Goal: Find specific page/section: Find specific page/section

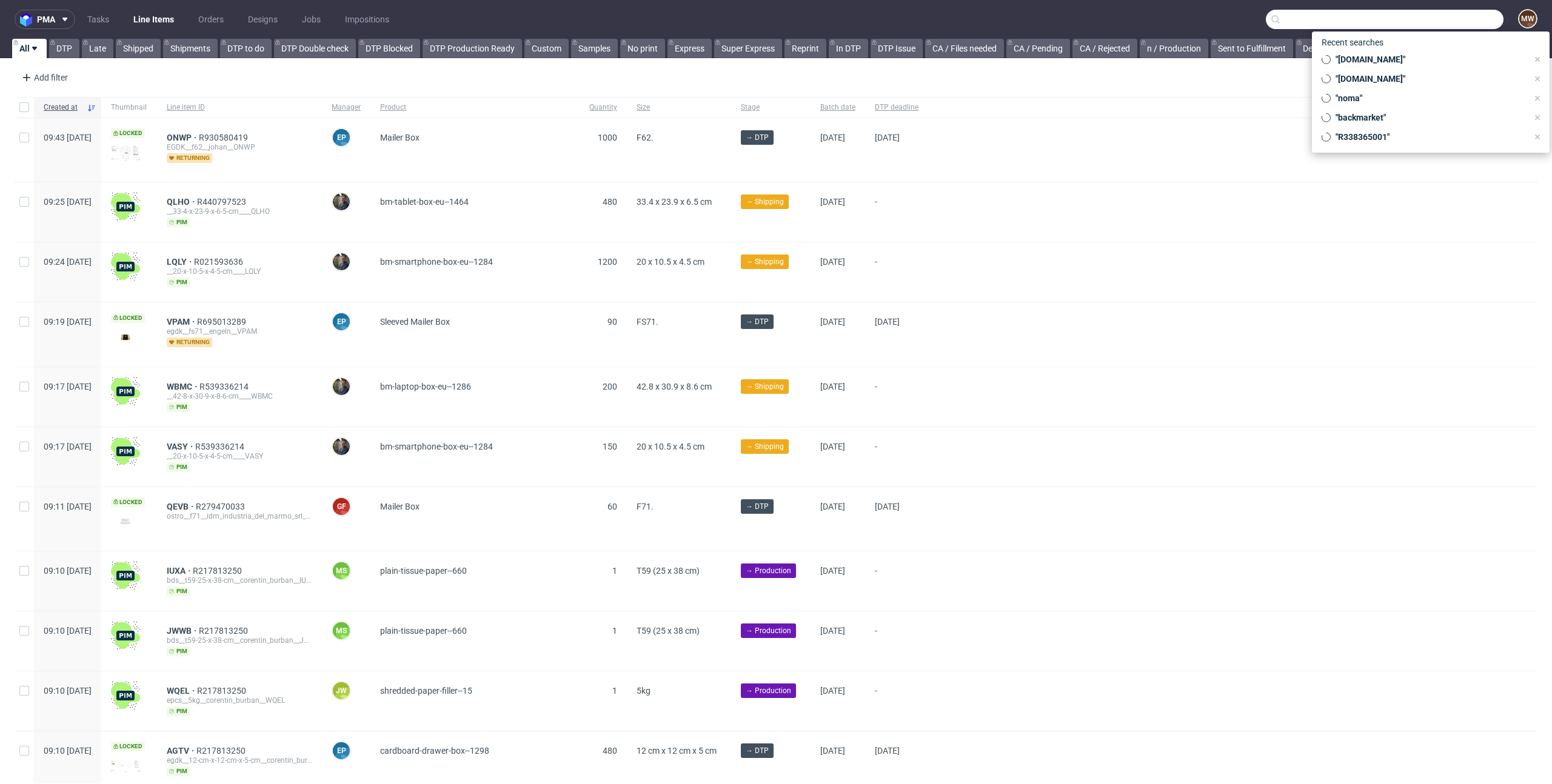
click at [1461, 23] on input "text" at bounding box center [1384, 19] width 238 height 20
paste input "R637670227"
type input "R637670227"
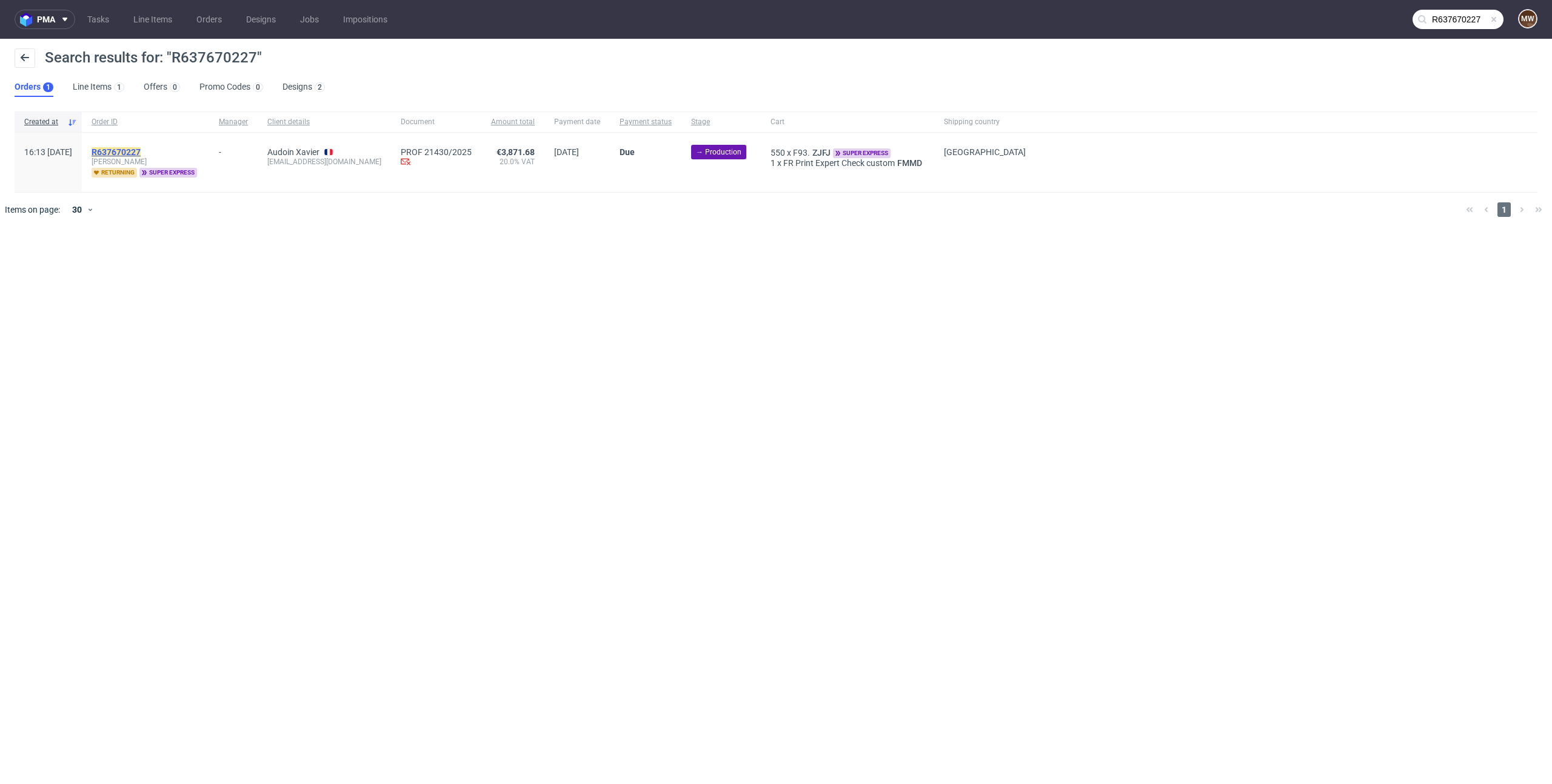
click at [141, 149] on mark "R637670227" at bounding box center [116, 152] width 49 height 9
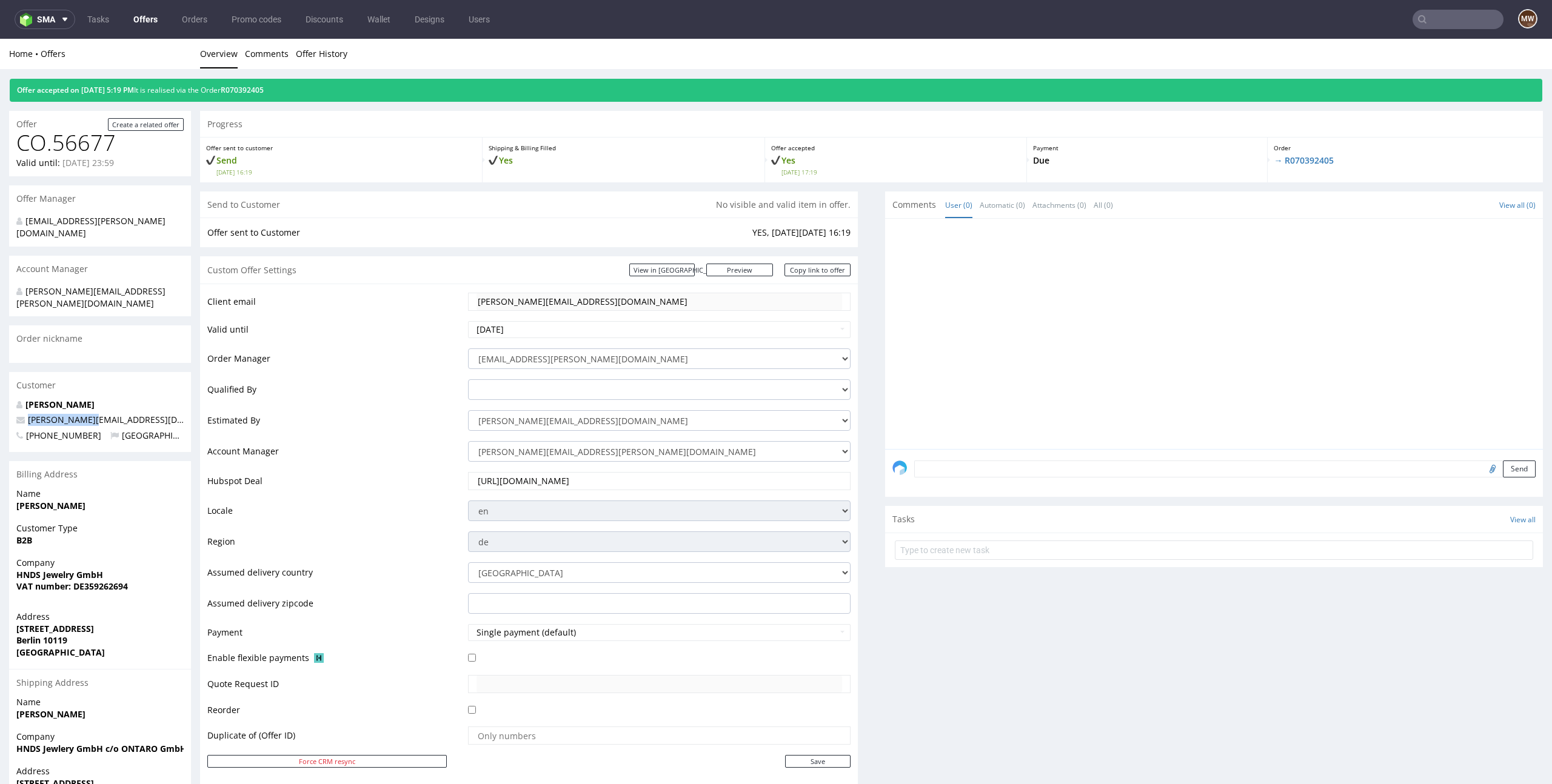
drag, startPoint x: 94, startPoint y: 397, endPoint x: 28, endPoint y: 394, distance: 66.1
click at [28, 414] on p "[PERSON_NAME][EMAIL_ADDRESS][DOMAIN_NAME]" at bounding box center [100, 420] width 167 height 12
copy span "[PERSON_NAME][EMAIL_ADDRESS][DOMAIN_NAME]"
drag, startPoint x: 107, startPoint y: 397, endPoint x: 56, endPoint y: 400, distance: 51.1
click at [56, 414] on p "[PERSON_NAME][EMAIL_ADDRESS][DOMAIN_NAME]" at bounding box center [100, 420] width 167 height 12
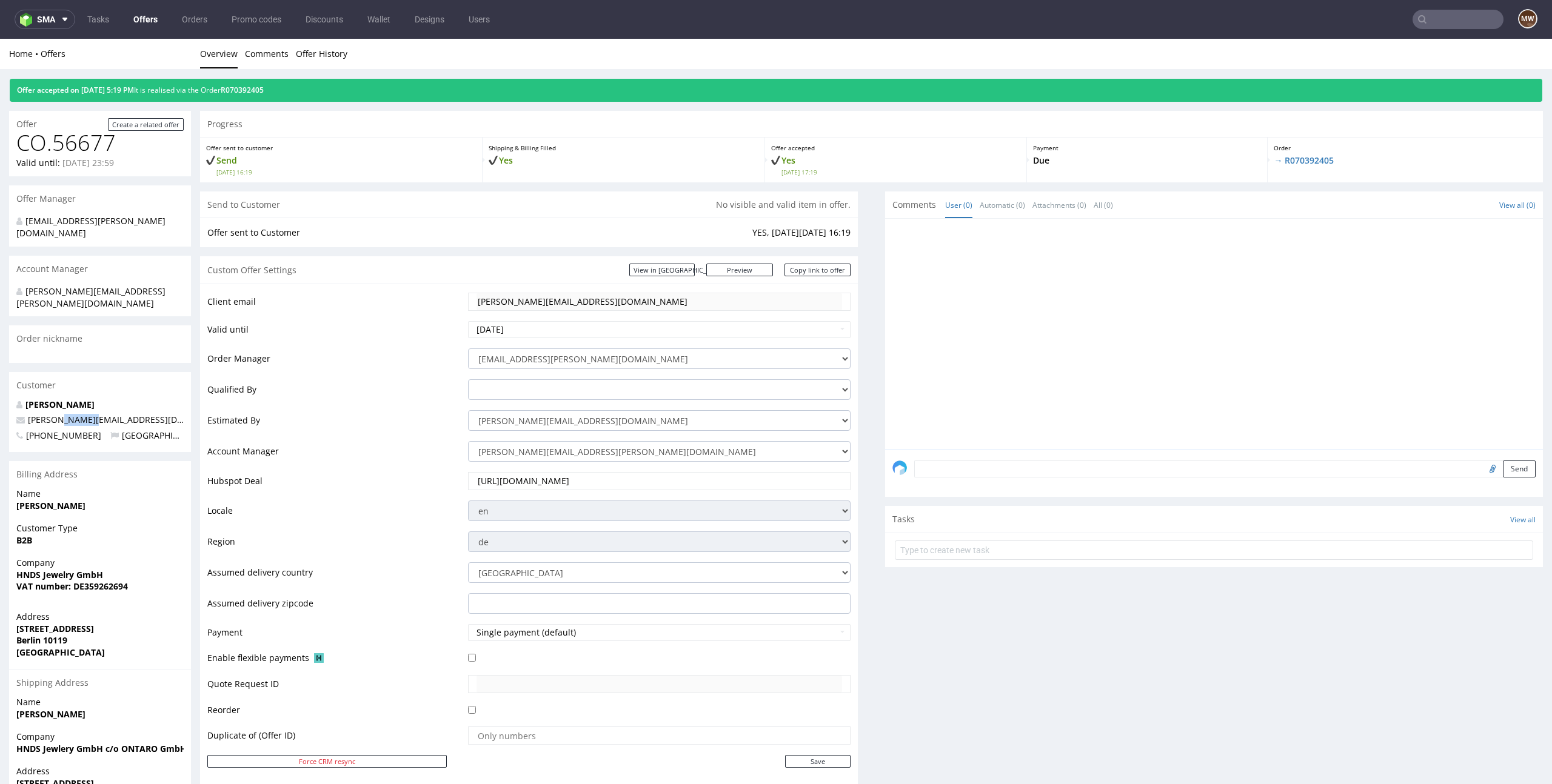
copy span "[DOMAIN_NAME]"
click at [1434, 29] on nav "sma Tasks Offers Orders Promo codes Discounts Wallet Designs Users MW" at bounding box center [776, 20] width 1552 height 39
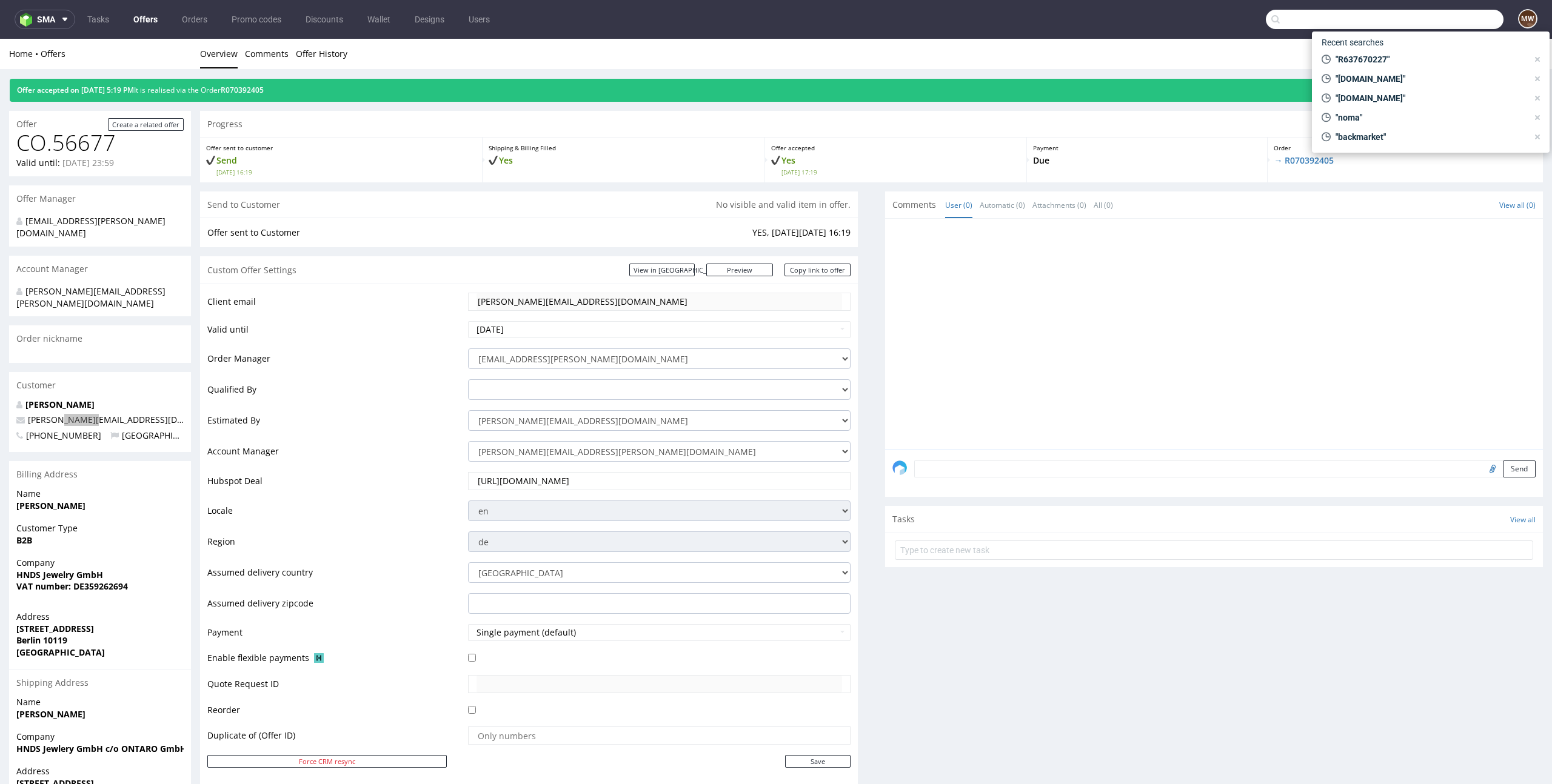
click at [1434, 15] on input "text" at bounding box center [1384, 19] width 238 height 20
paste input "[DOMAIN_NAME]"
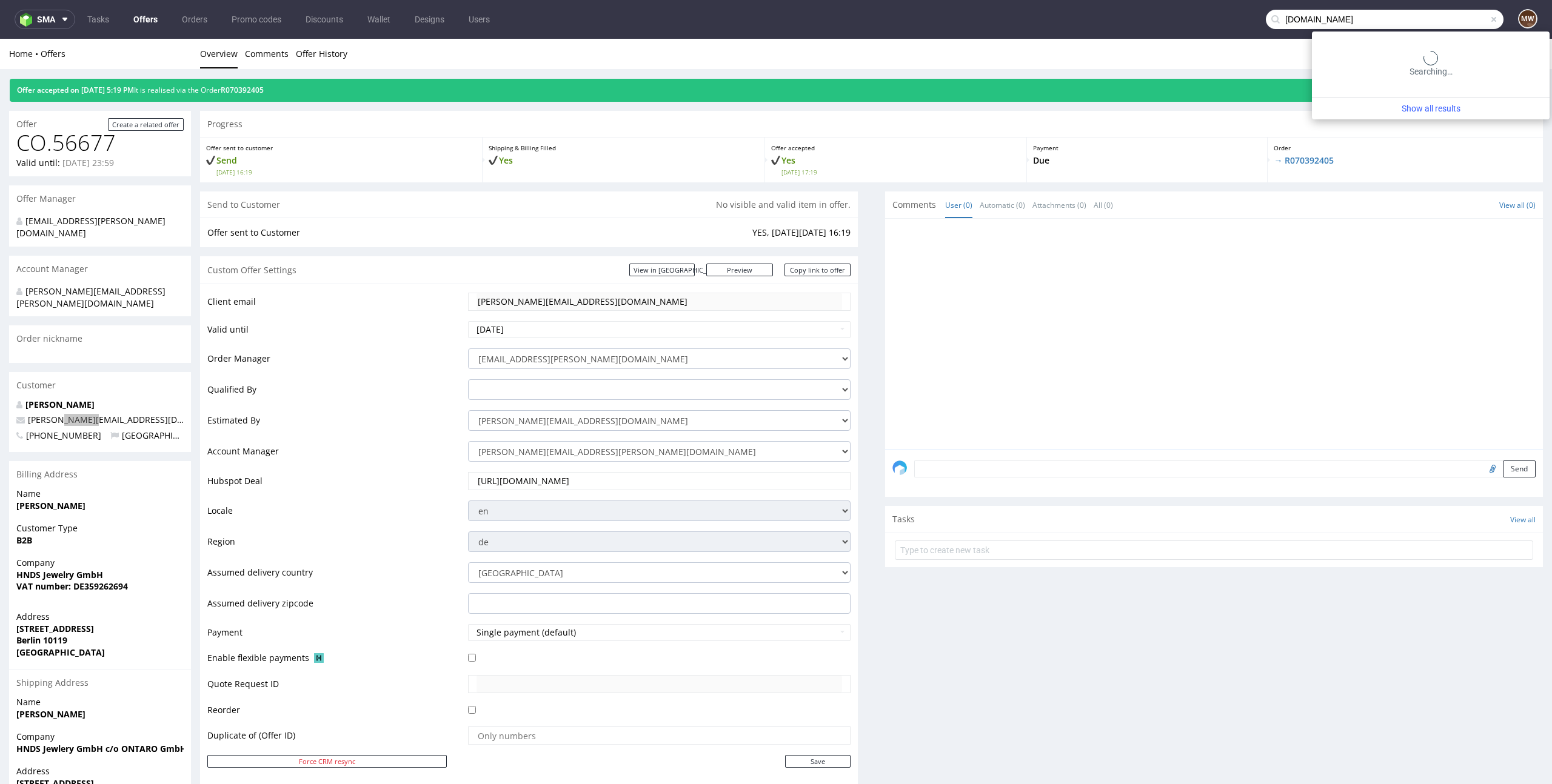
type input "[DOMAIN_NAME]"
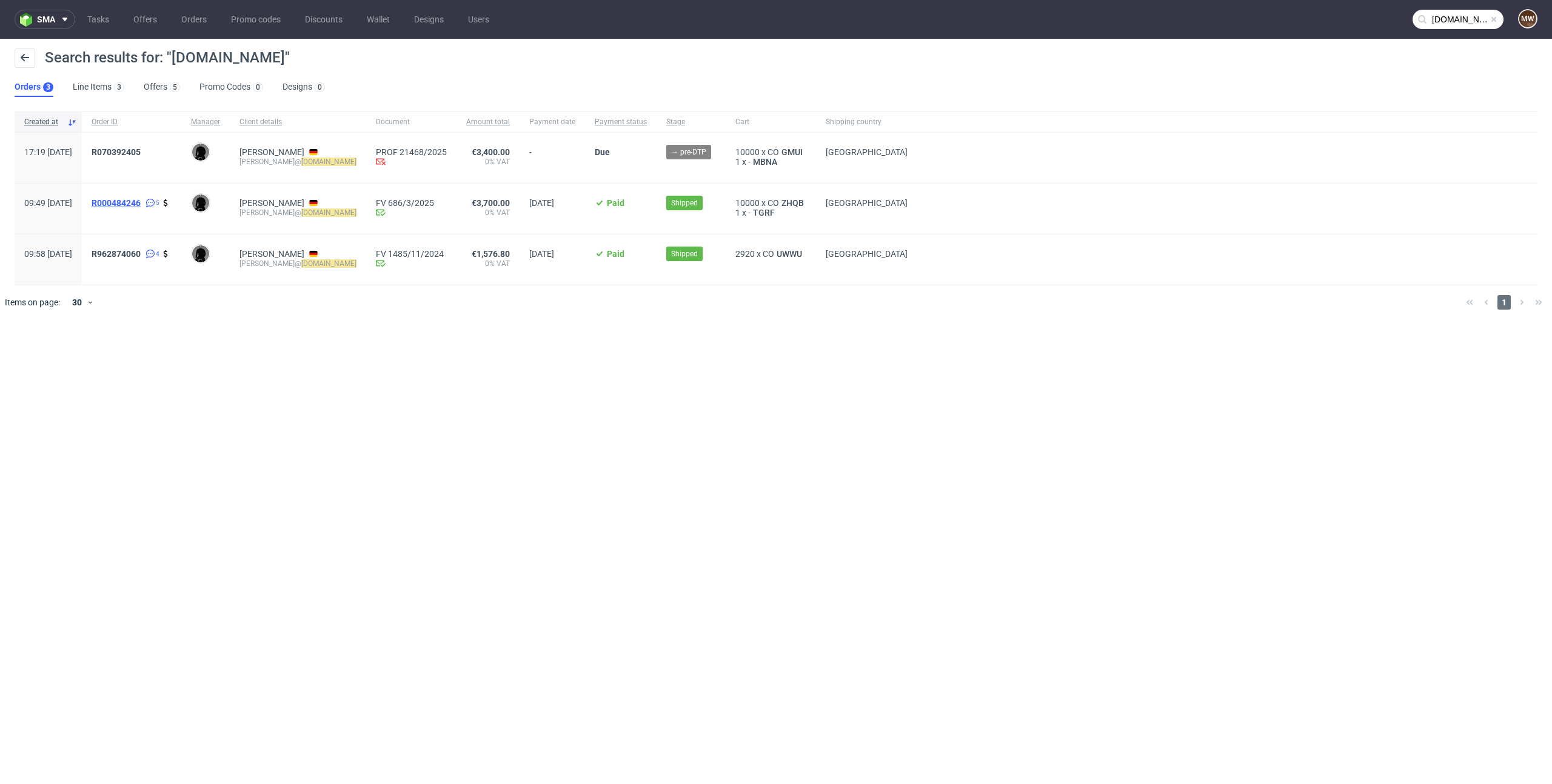
click at [141, 204] on span "R000484246" at bounding box center [116, 203] width 49 height 9
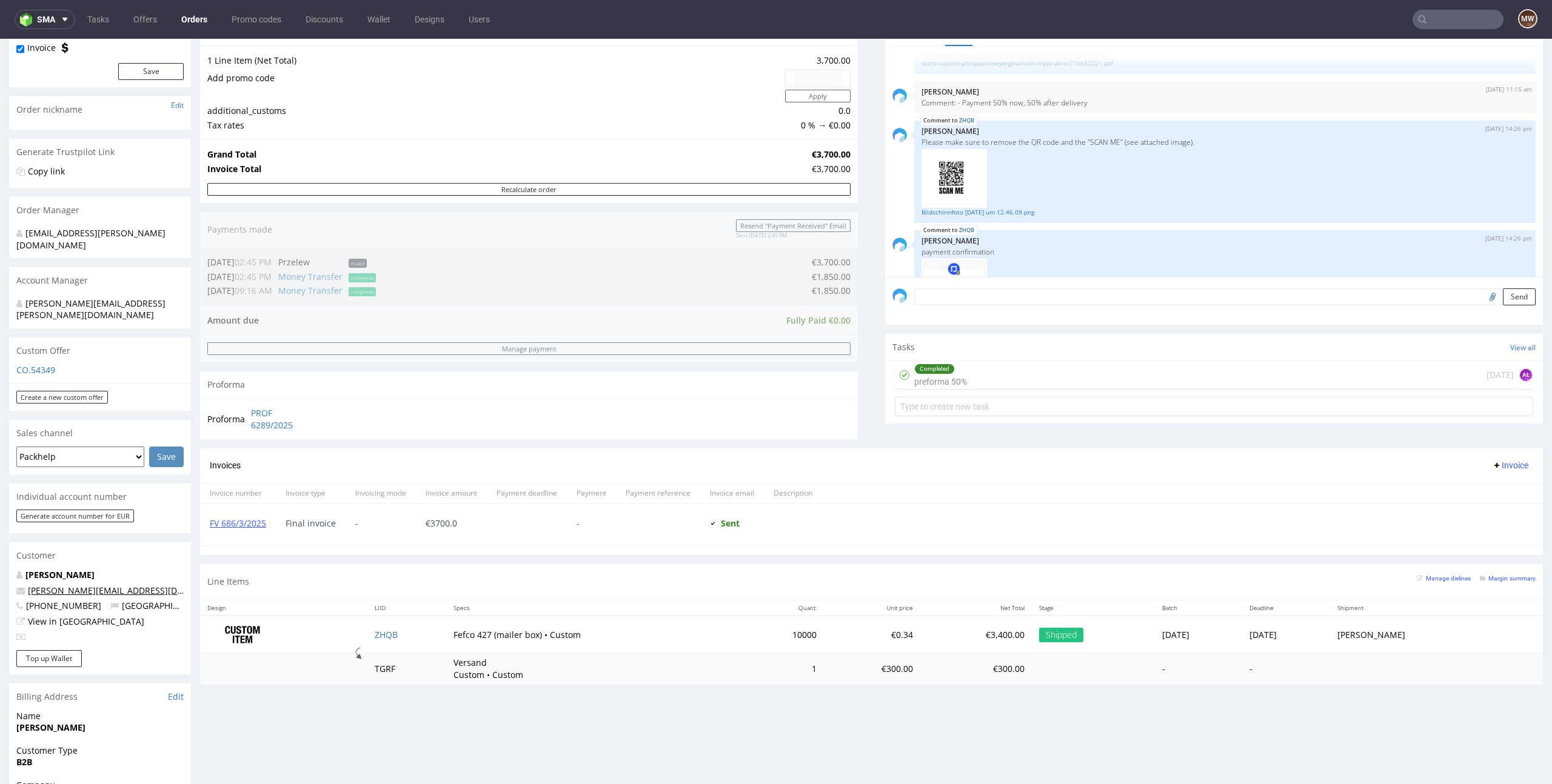
scroll to position [335, 0]
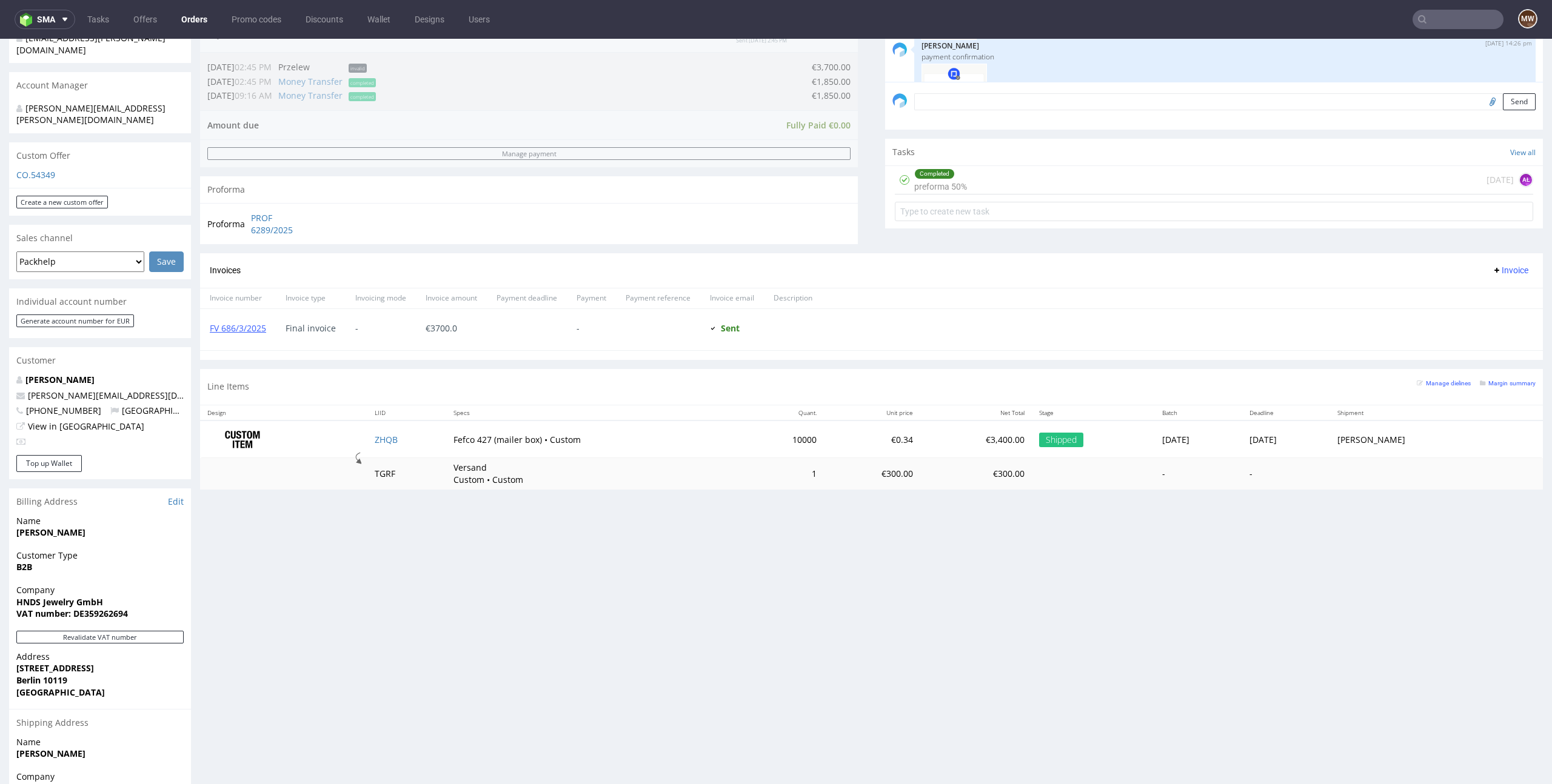
click at [27, 597] on strong "HNDS Jewelry GmbH" at bounding box center [60, 602] width 87 height 11
copy strong "HNDS"
